Goal: Find contact information: Obtain details needed to contact an individual or organization

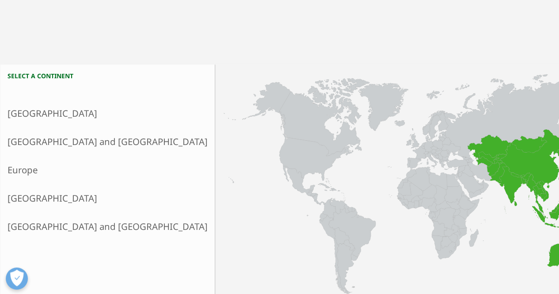
click at [60, 129] on link "Asia and Oceania" at bounding box center [107, 141] width 214 height 28
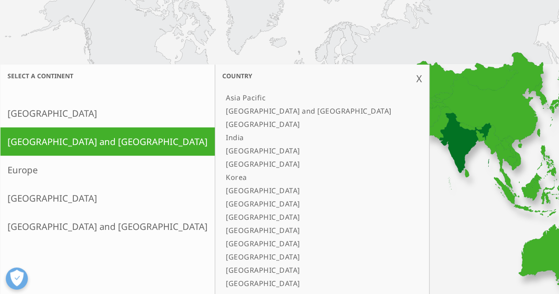
click at [222, 139] on link "India" at bounding box center [317, 137] width 191 height 13
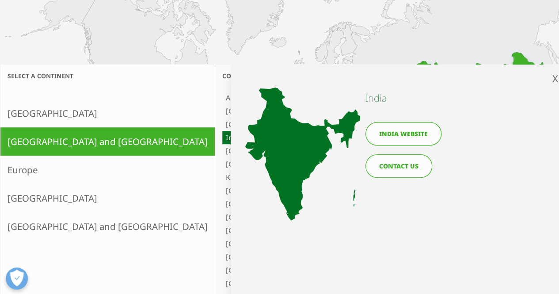
click at [408, 172] on link "CONTACT US" at bounding box center [399, 165] width 67 height 23
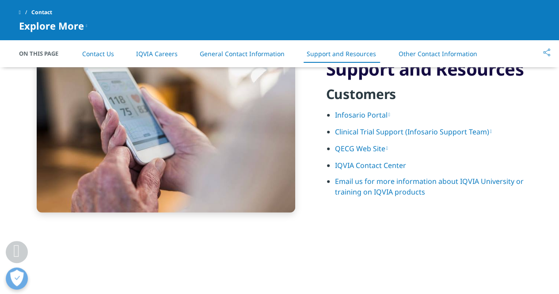
scroll to position [1171, 0]
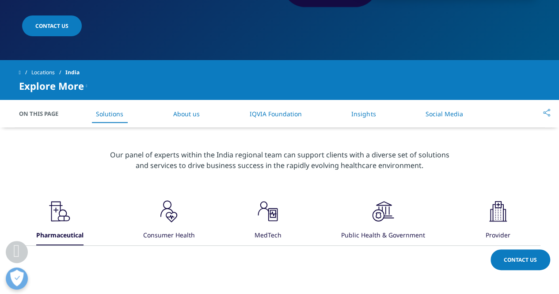
scroll to position [260, 0]
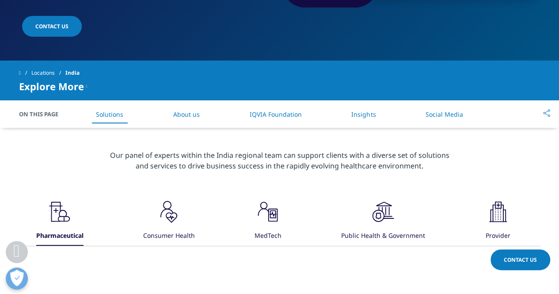
click at [190, 110] on link "About us" at bounding box center [186, 114] width 27 height 8
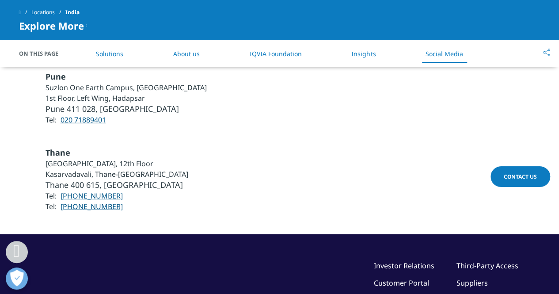
scroll to position [2915, 0]
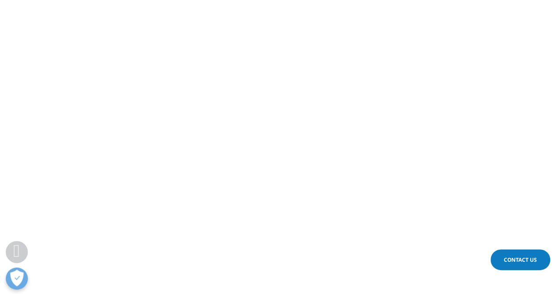
scroll to position [260, 0]
